Goal: Check status: Check status

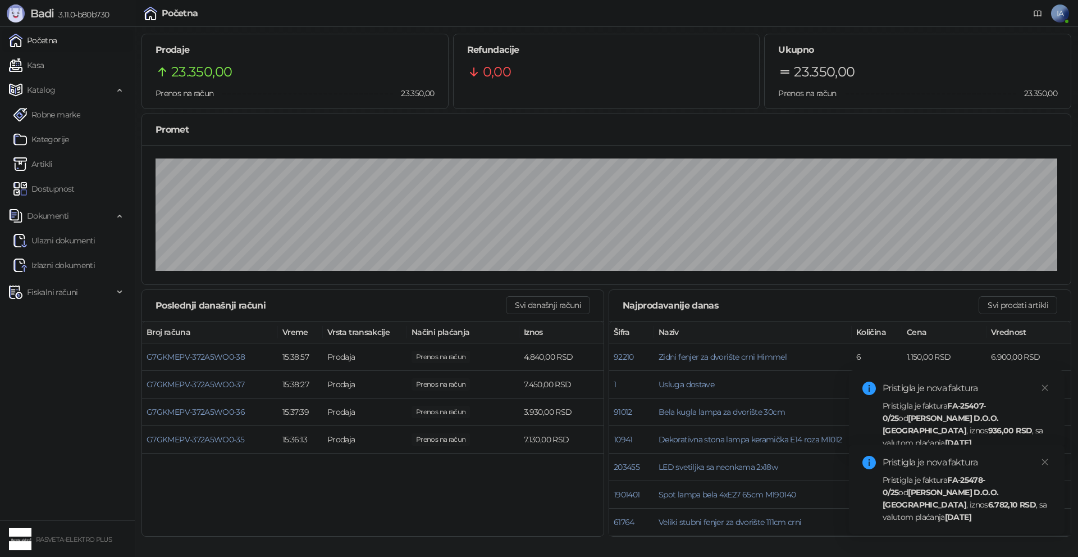
click at [971, 437] on strong "[DATE]" at bounding box center [958, 442] width 26 height 10
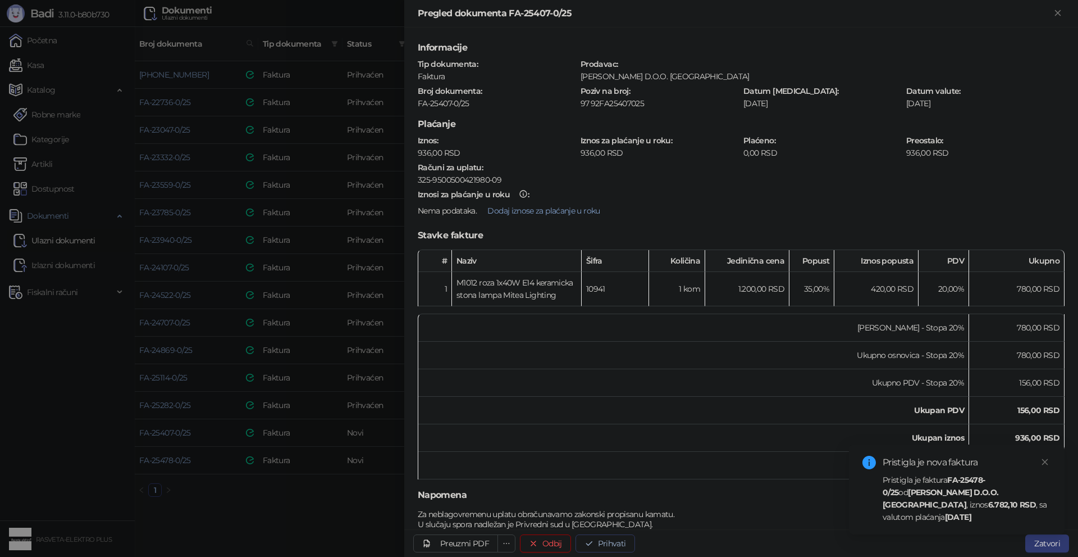
click at [610, 546] on button "Prihvati" at bounding box center [606, 543] width 60 height 18
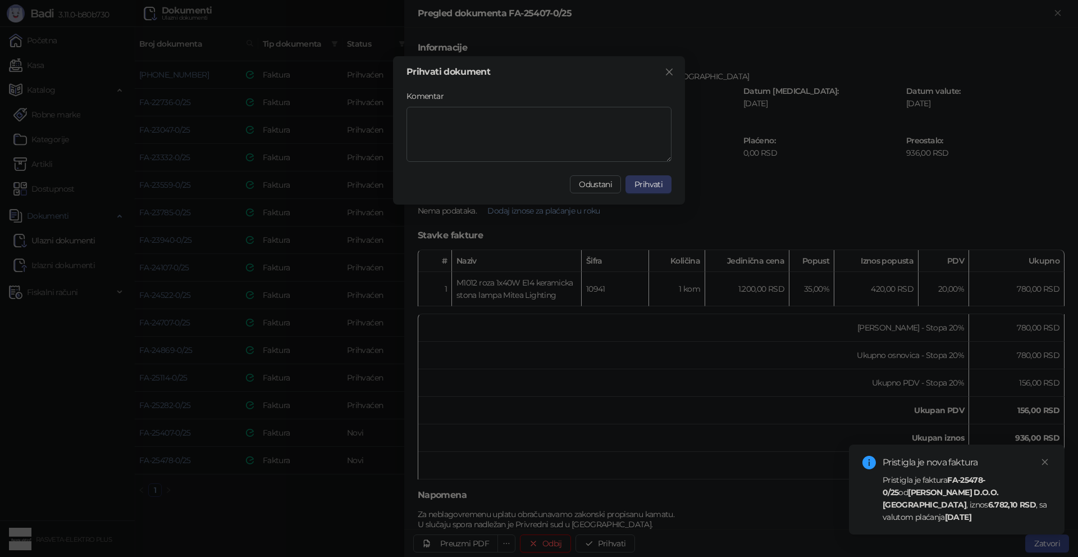
click at [650, 186] on span "Prihvati" at bounding box center [649, 184] width 28 height 10
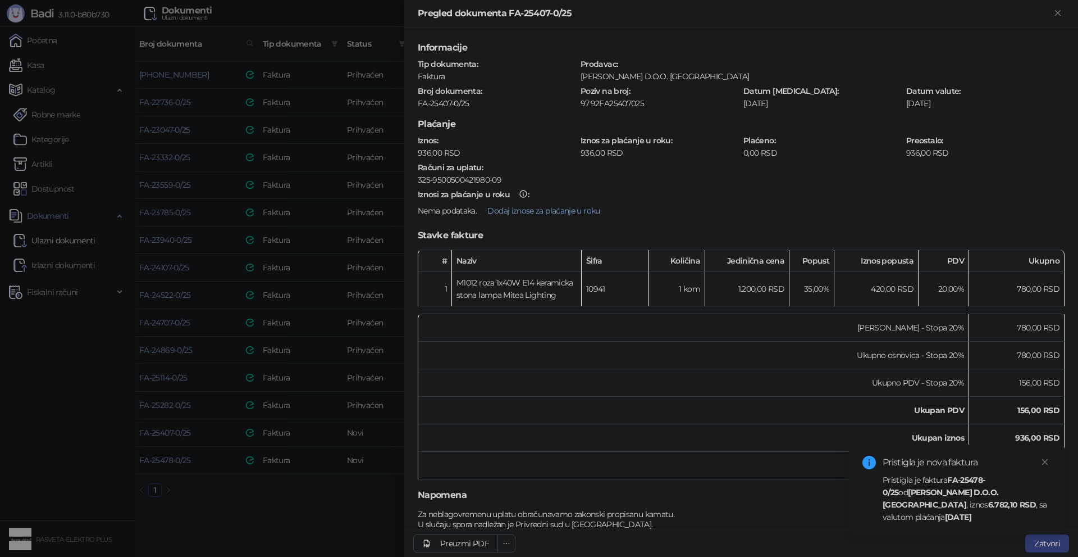
click at [966, 492] on strong "FA-25478-0/25" at bounding box center [934, 486] width 102 height 22
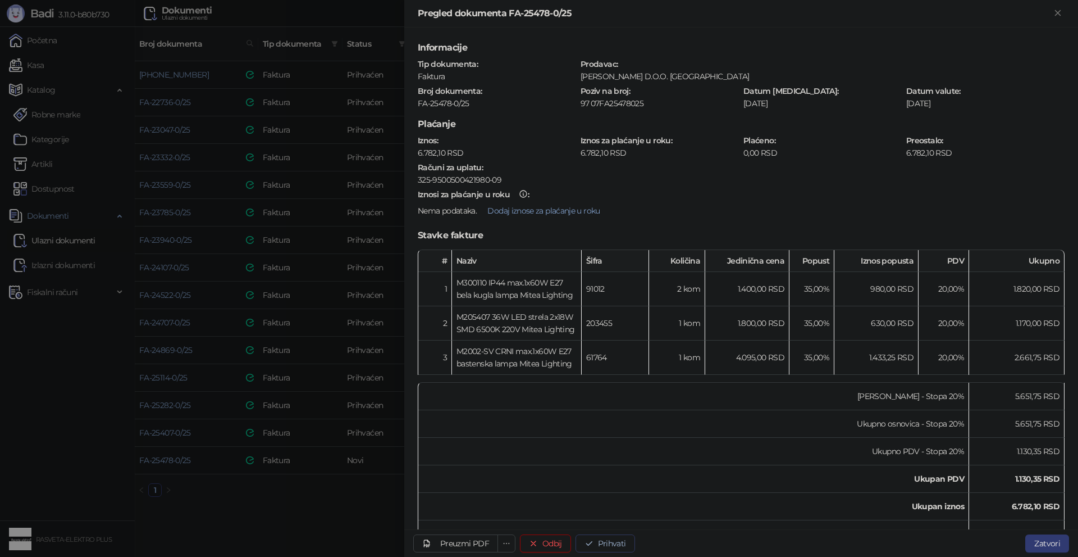
click at [629, 539] on button "Prihvati" at bounding box center [606, 543] width 60 height 18
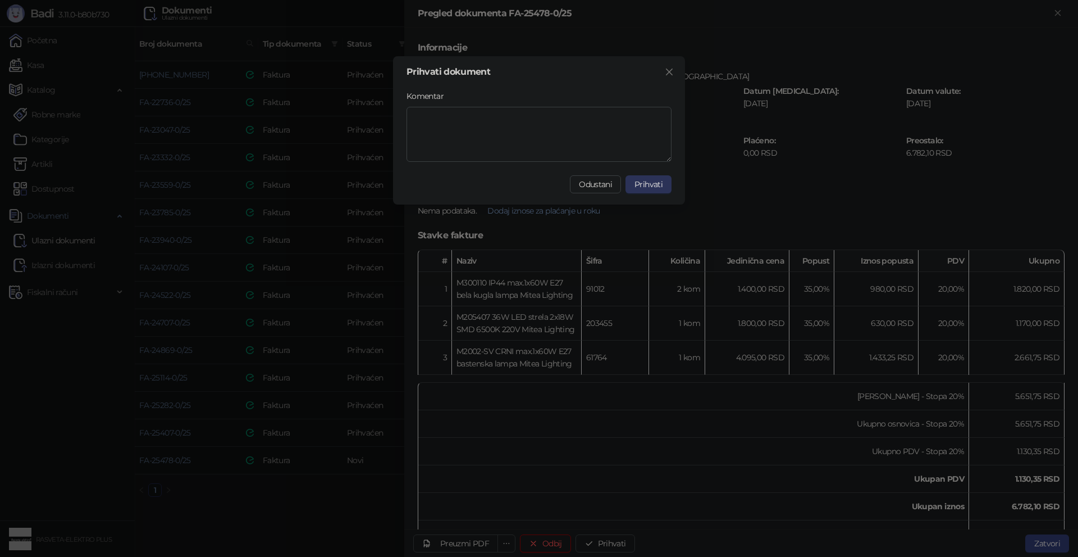
click at [651, 179] on button "Prihvati" at bounding box center [649, 184] width 46 height 18
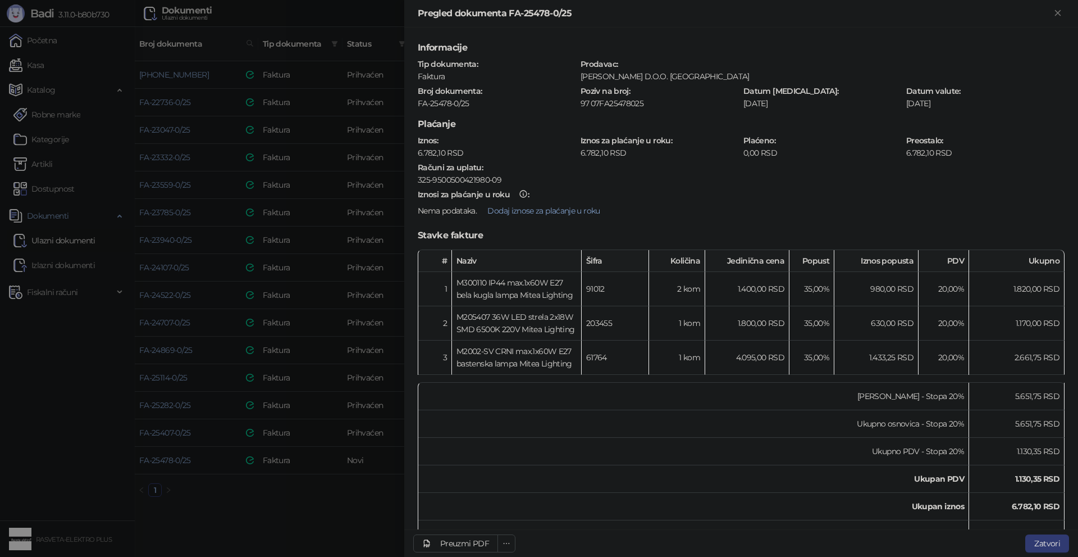
click at [276, 523] on div at bounding box center [539, 278] width 1078 height 557
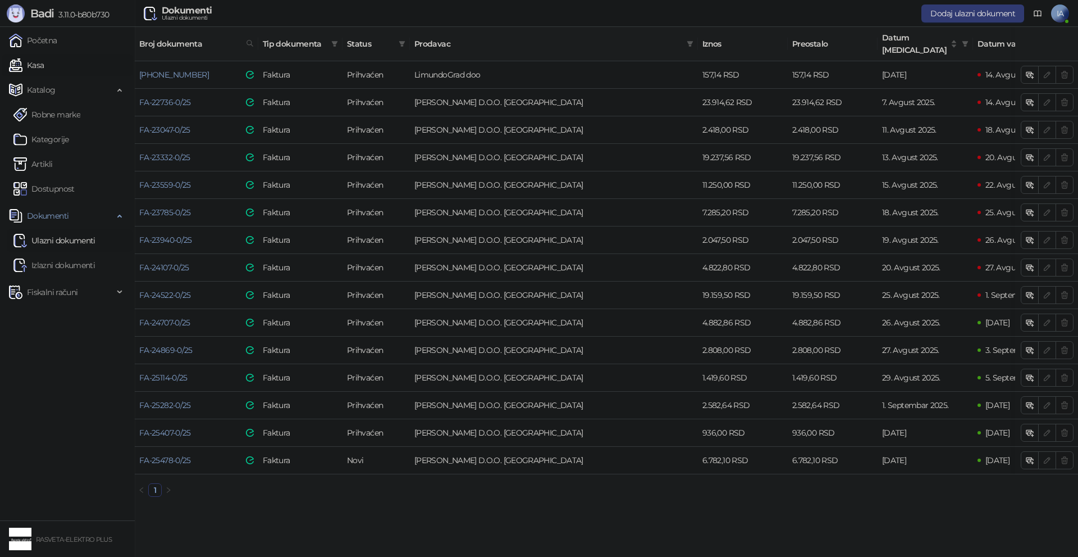
click at [44, 66] on link "Kasa" at bounding box center [26, 65] width 35 height 22
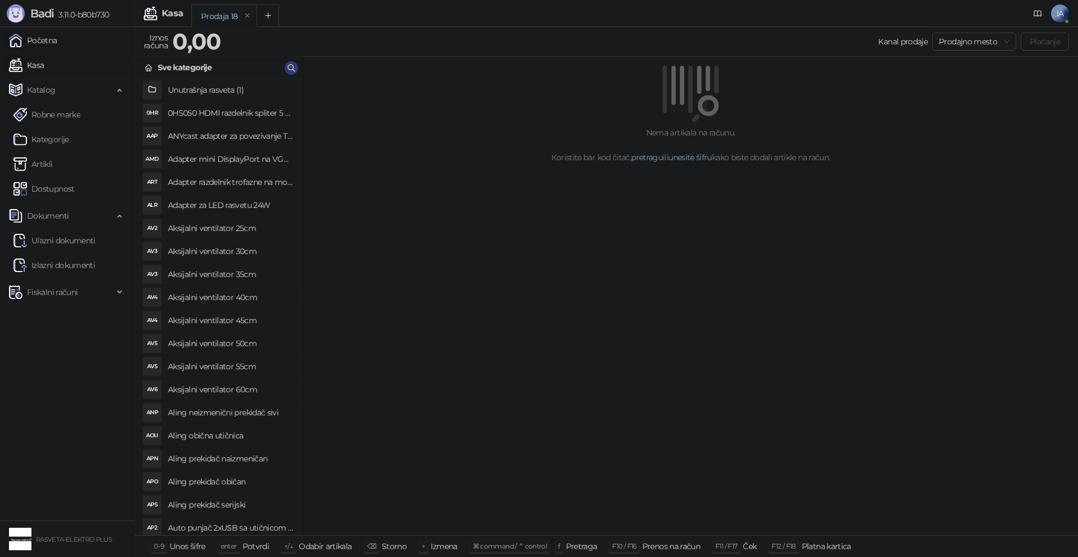
click at [57, 42] on link "Početna" at bounding box center [33, 40] width 48 height 22
